Goal: Find contact information: Find contact information

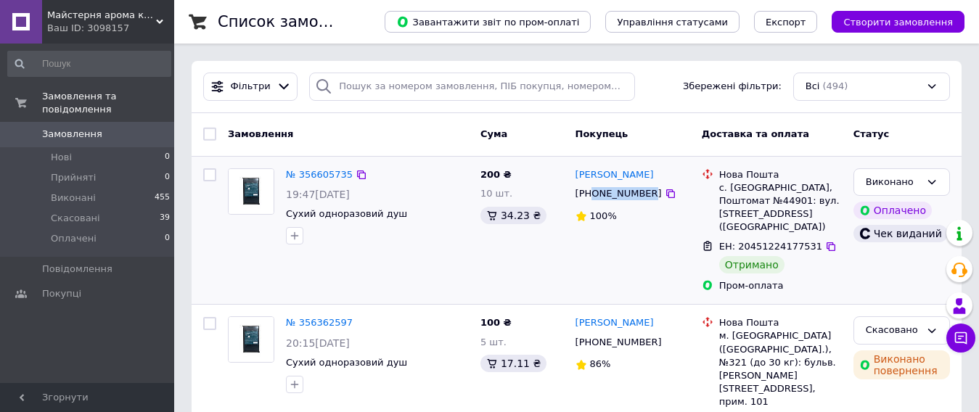
drag, startPoint x: 593, startPoint y: 192, endPoint x: 641, endPoint y: 196, distance: 48.8
click at [641, 196] on div "[PHONE_NUMBER]" at bounding box center [618, 193] width 92 height 19
copy div "0978902419"
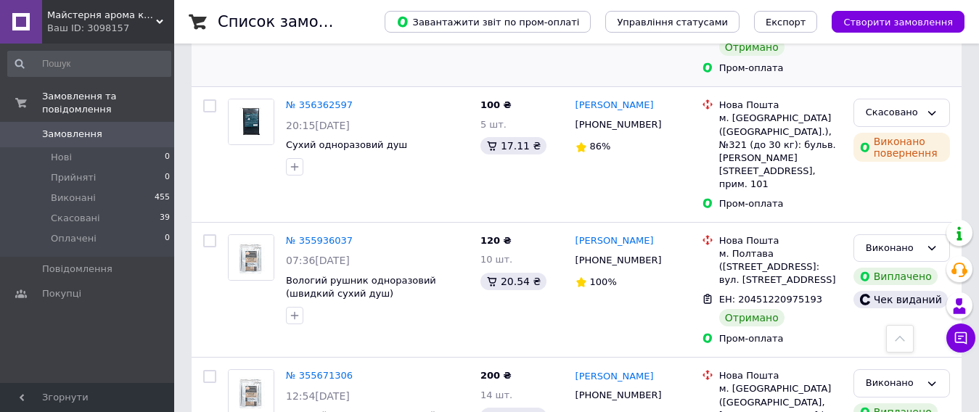
scroll to position [290, 0]
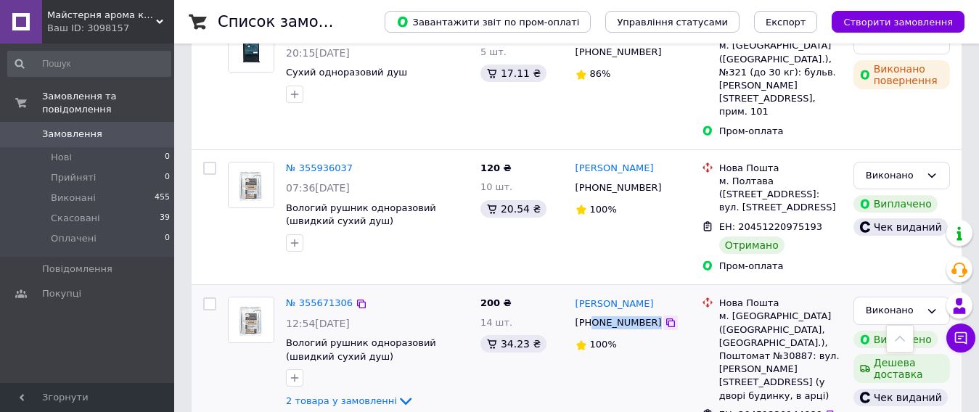
drag, startPoint x: 592, startPoint y: 275, endPoint x: 646, endPoint y: 276, distance: 54.4
click at [646, 315] on div "[PHONE_NUMBER]" at bounding box center [633, 323] width 118 height 16
copy div "0962082809"
click at [611, 313] on div "[PHONE_NUMBER]" at bounding box center [618, 322] width 92 height 19
drag, startPoint x: 592, startPoint y: 274, endPoint x: 641, endPoint y: 273, distance: 48.6
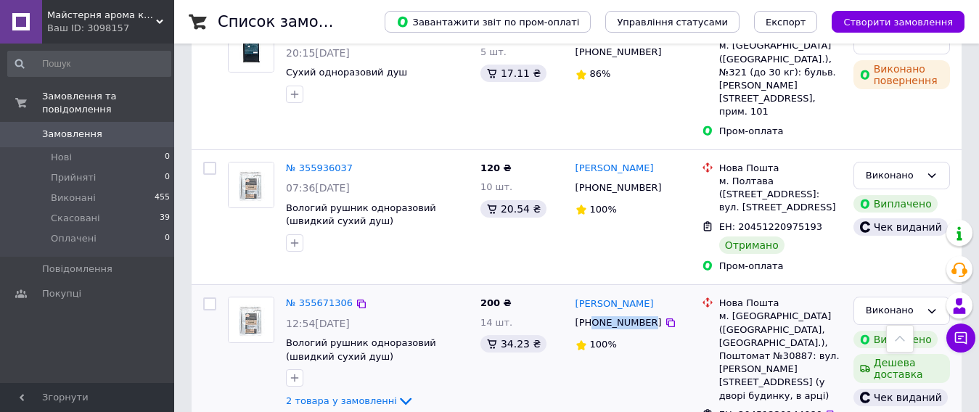
click at [641, 313] on div "[PHONE_NUMBER]" at bounding box center [618, 322] width 92 height 19
copy div "0962082809"
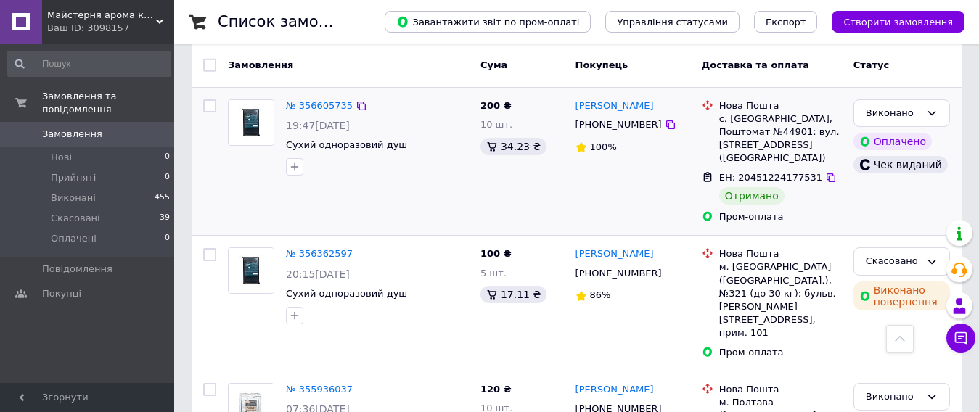
scroll to position [0, 0]
